Goal: Transaction & Acquisition: Purchase product/service

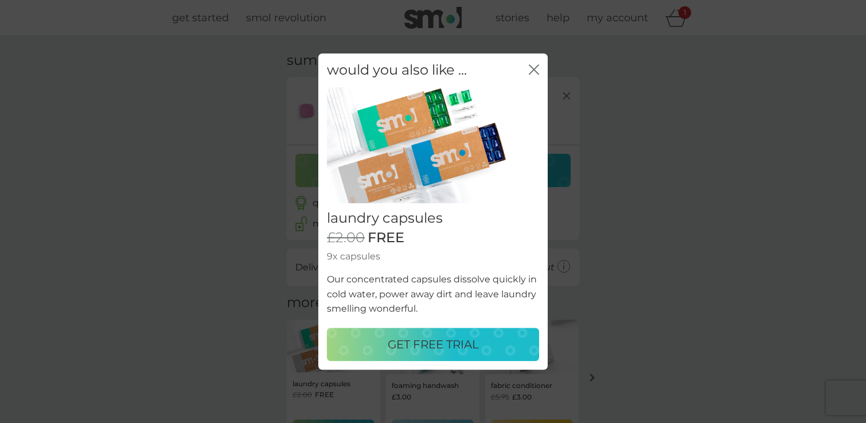
click at [427, 342] on p "GET FREE TRIAL" at bounding box center [433, 344] width 91 height 18
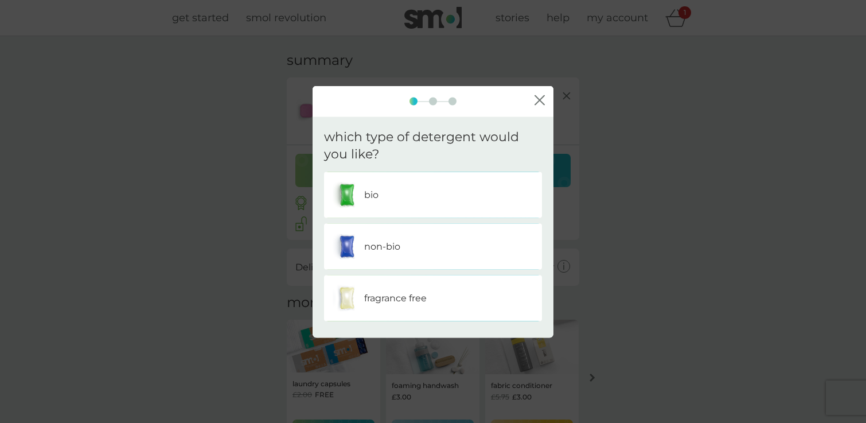
click at [408, 193] on div "bio" at bounding box center [433, 195] width 201 height 29
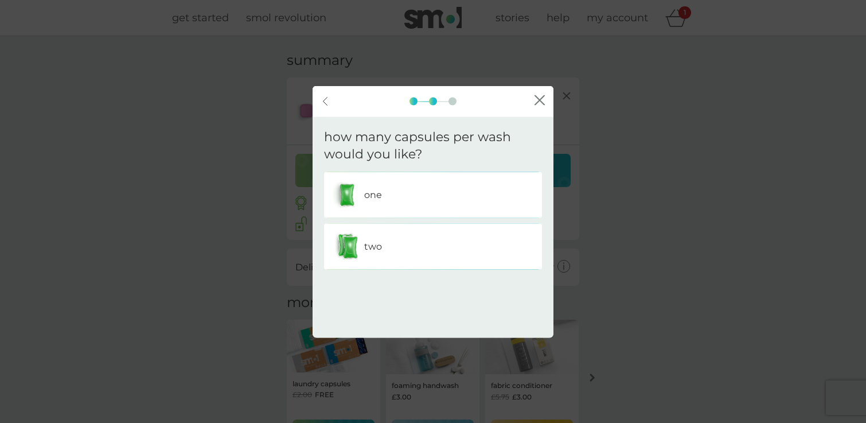
click at [408, 193] on div "one" at bounding box center [433, 195] width 201 height 29
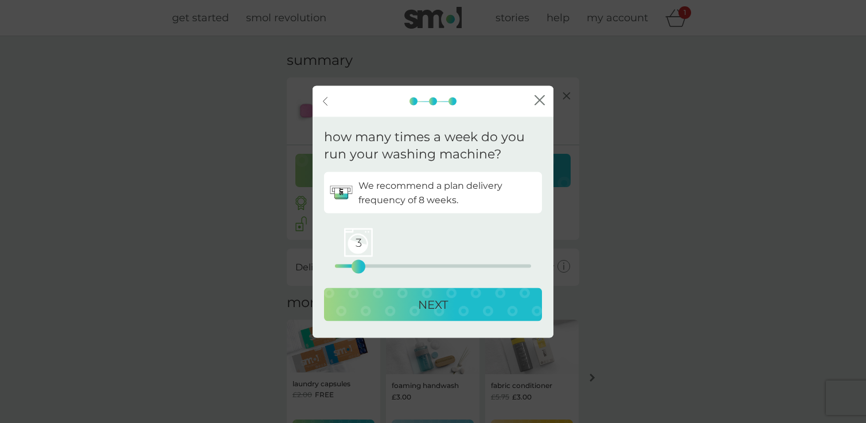
drag, startPoint x: 334, startPoint y: 264, endPoint x: 357, endPoint y: 262, distance: 22.4
click at [357, 264] on div "3" at bounding box center [358, 266] width 5 height 5
click at [409, 308] on div "NEXT" at bounding box center [432, 304] width 195 height 18
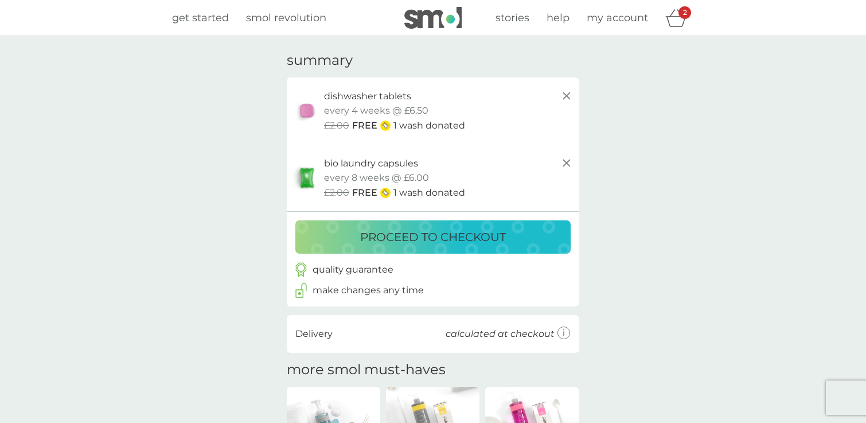
click at [470, 239] on p "proceed to checkout" at bounding box center [433, 237] width 146 height 18
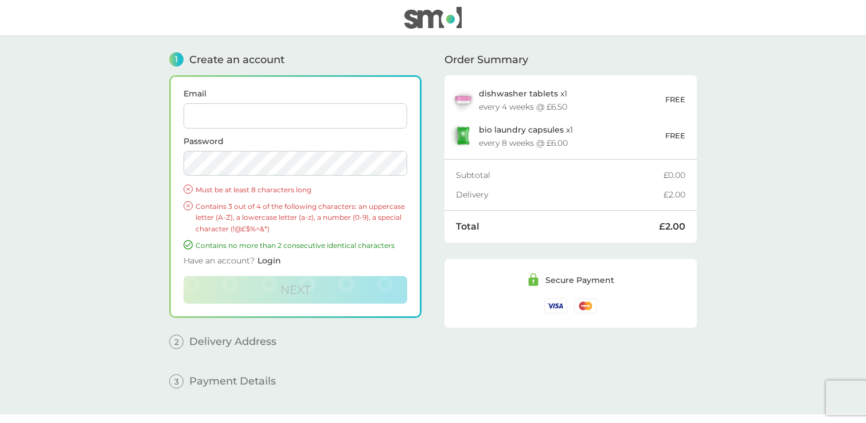
click at [214, 119] on input "Email" at bounding box center [295, 115] width 224 height 25
type input "nunoid@gmail.com"
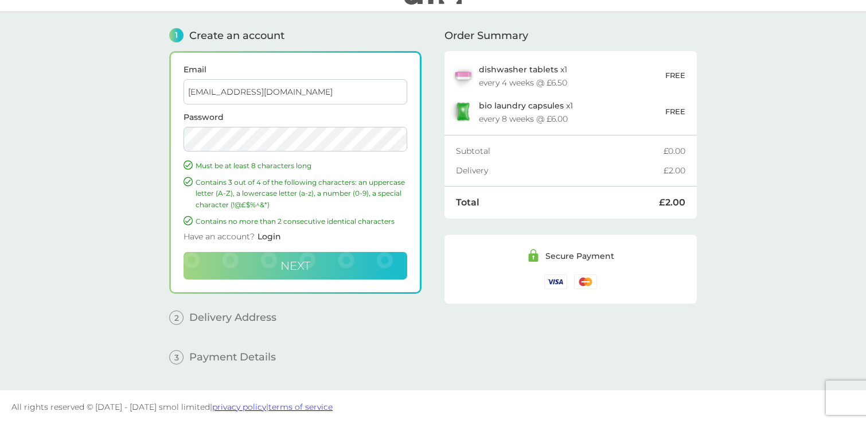
click at [269, 267] on button "Next" at bounding box center [295, 266] width 224 height 28
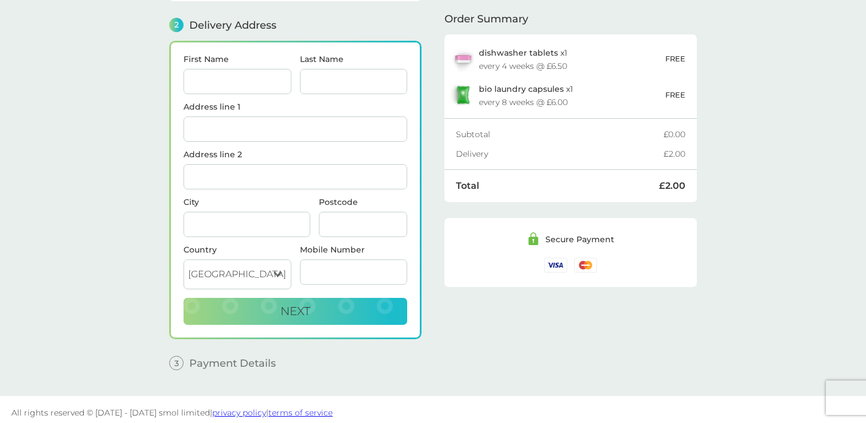
scroll to position [140, 0]
click at [204, 81] on input "First Name" at bounding box center [237, 80] width 108 height 25
type input "[PERSON_NAME]"
type input "King"
type input "Flat 2"
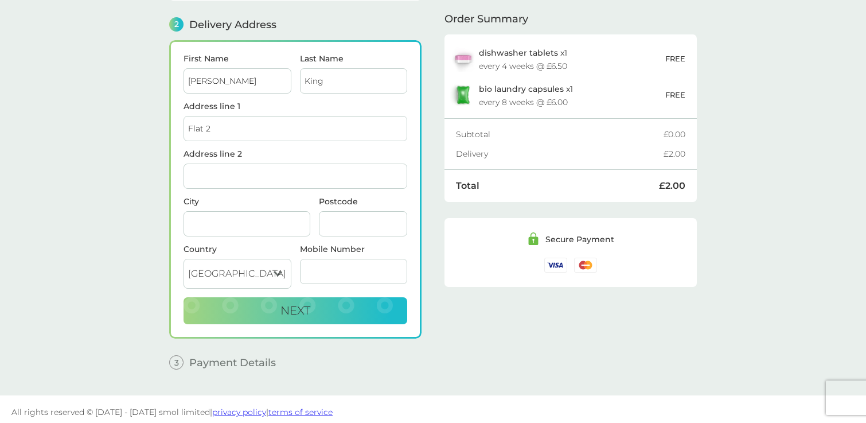
type input "[PERSON_NAME], [GEOGRAPHIC_DATA], [GEOGRAPHIC_DATA]"
type input "Chichester"
type input "PO20 7HA"
type input "07898245022"
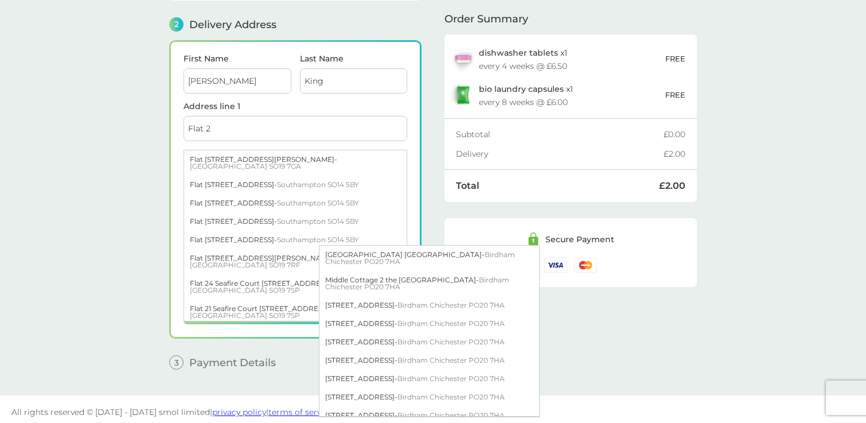
click at [130, 135] on main "1 Create an account nunoid@gmail.com Edit 2 Delivery Address First Name Rachel …" at bounding box center [433, 145] width 866 height 499
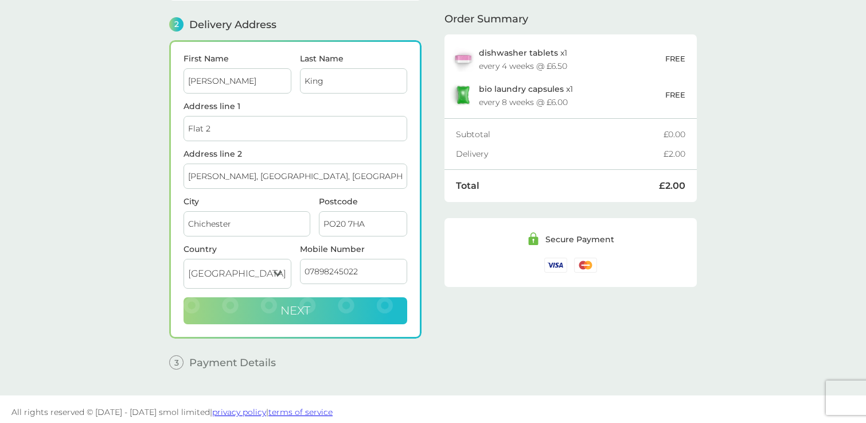
click at [289, 311] on span "Next" at bounding box center [295, 310] width 30 height 14
checkbox input "true"
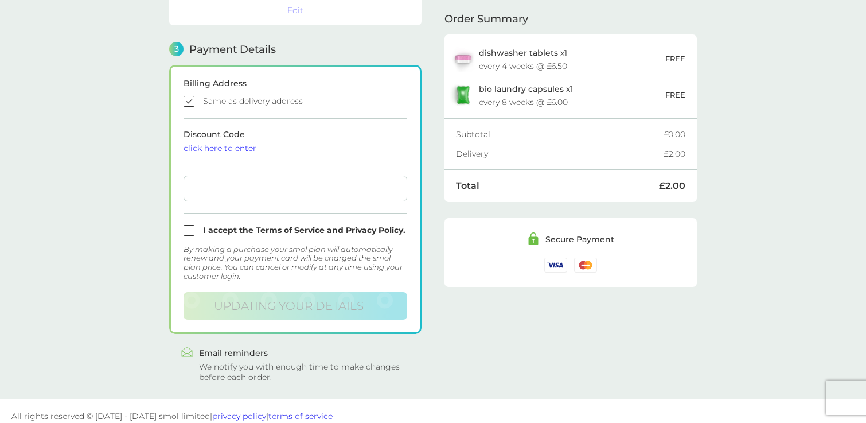
scroll to position [312, 0]
click at [249, 183] on div at bounding box center [295, 187] width 224 height 26
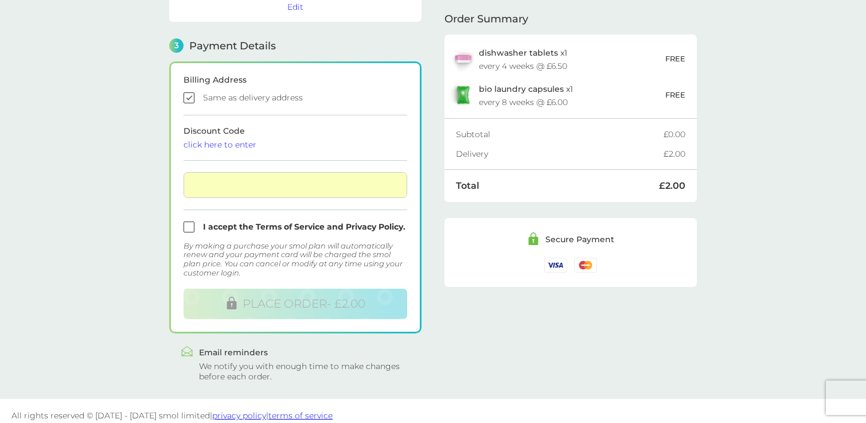
click at [189, 221] on input "checkbox" at bounding box center [295, 226] width 224 height 11
checkbox input "true"
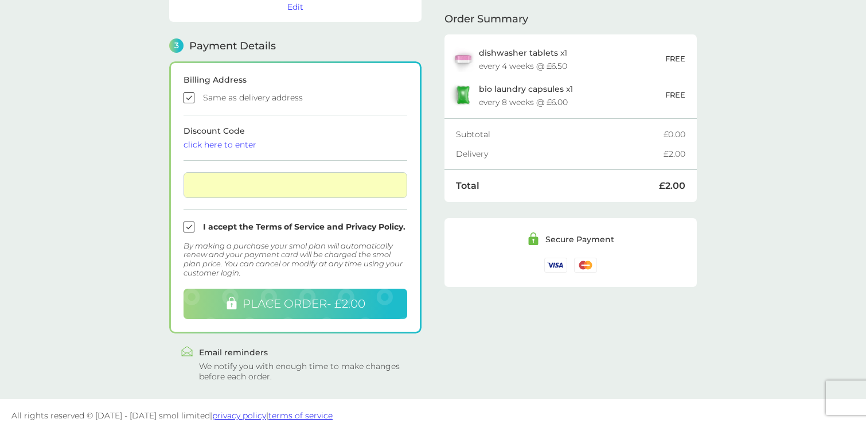
click at [273, 296] on span "PLACE ORDER - £2.00" at bounding box center [304, 303] width 123 height 14
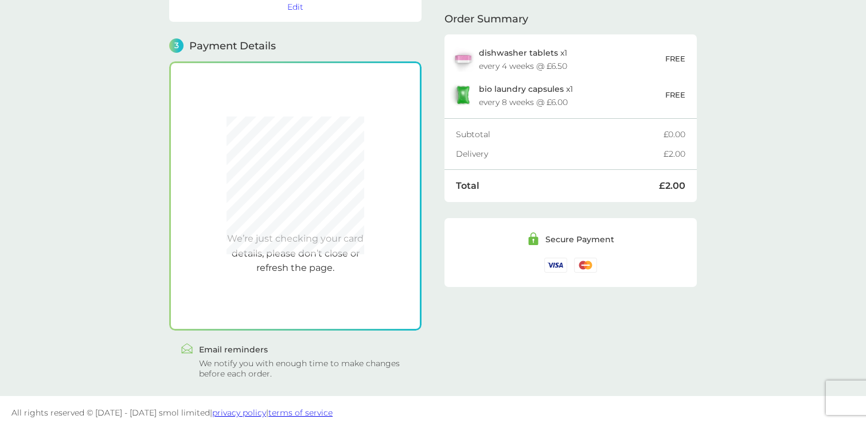
scroll to position [312, 0]
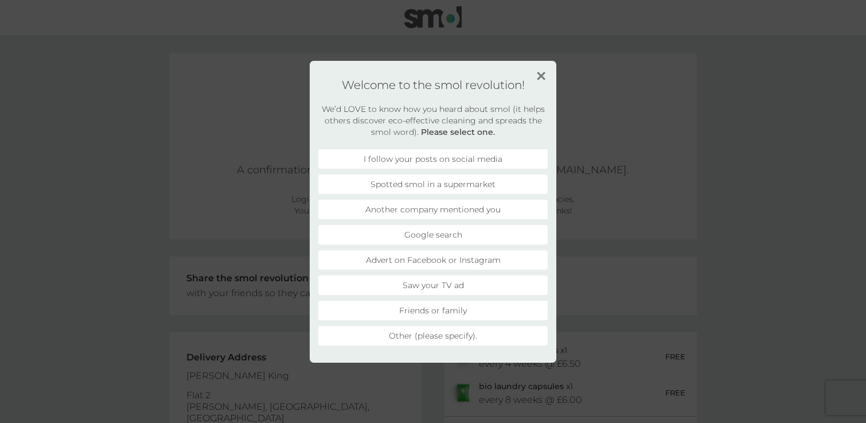
click at [380, 237] on li "Google search" at bounding box center [432, 234] width 229 height 19
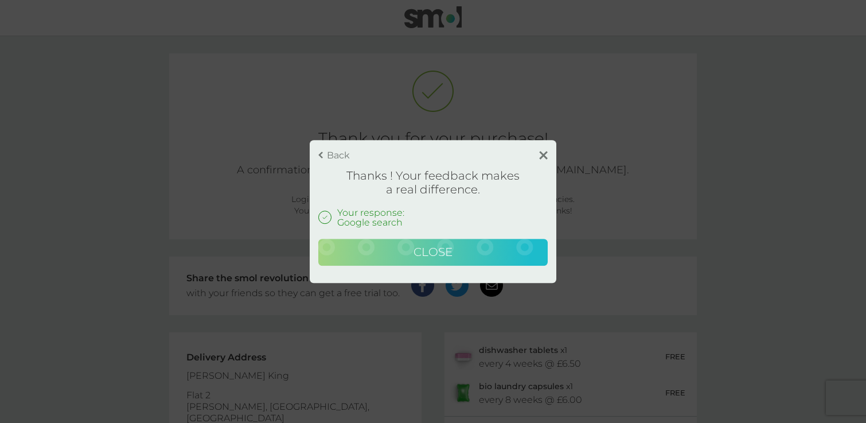
click at [479, 246] on button "Close" at bounding box center [432, 253] width 229 height 28
